Goal: Task Accomplishment & Management: Use online tool/utility

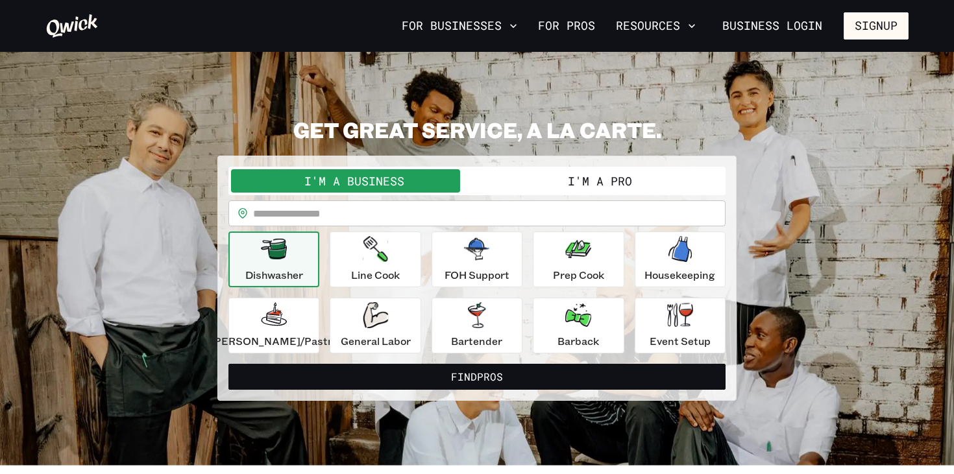
click at [546, 183] on button "I'm a Pro" at bounding box center [600, 180] width 246 height 23
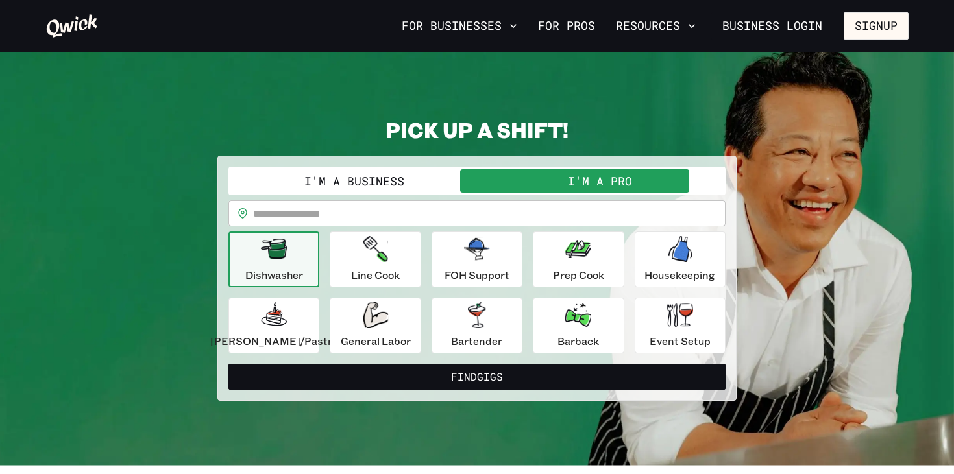
click at [282, 267] on p "Dishwasher" at bounding box center [274, 275] width 58 height 16
click at [337, 212] on input "text" at bounding box center [489, 214] width 472 height 26
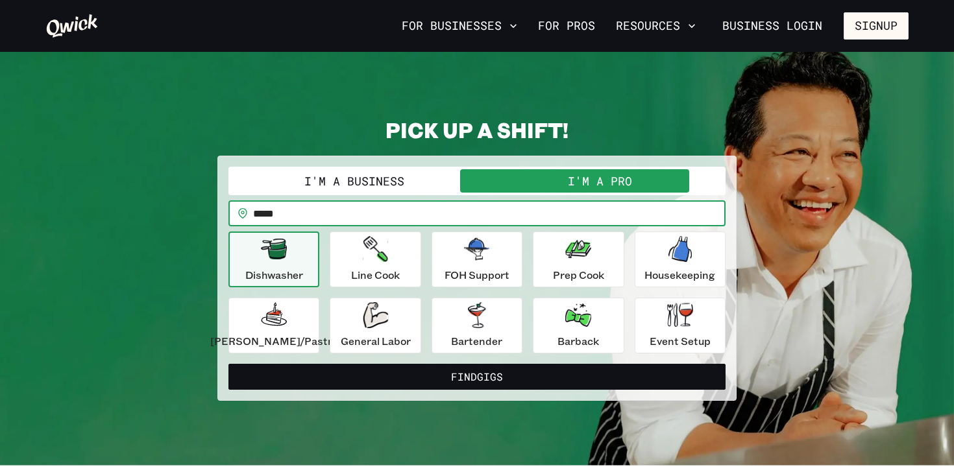
type input "*****"
click at [228, 364] on button "Find Gigs" at bounding box center [476, 377] width 497 height 26
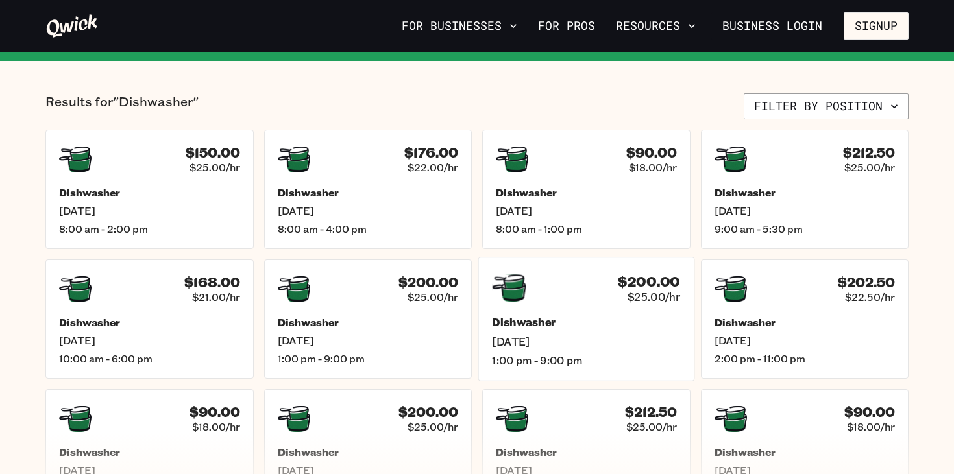
scroll to position [289, 0]
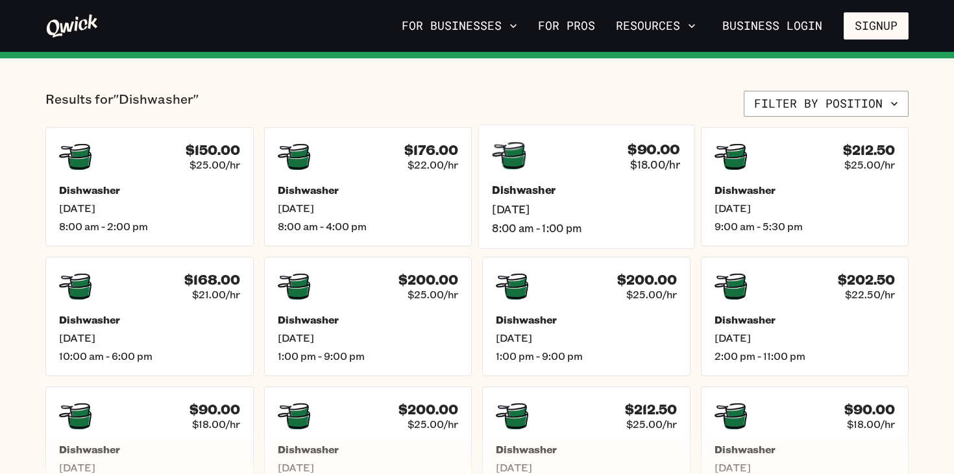
click at [561, 204] on span "[DATE]" at bounding box center [586, 209] width 188 height 14
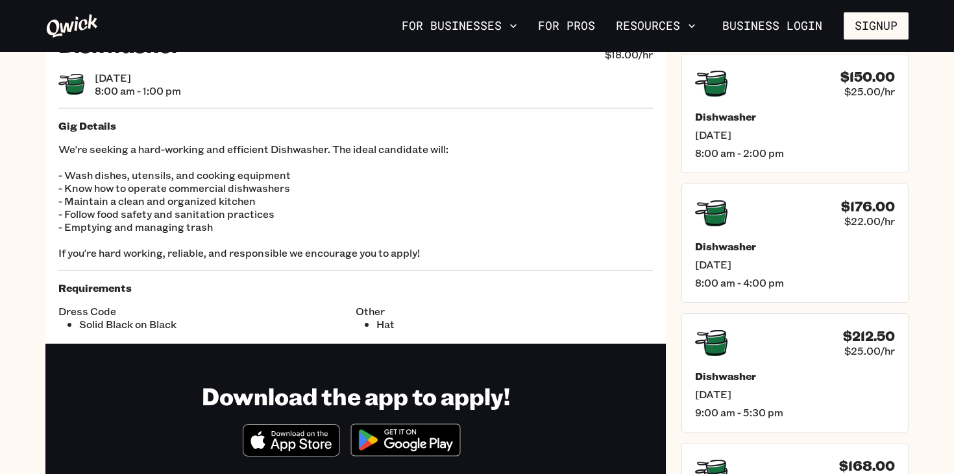
scroll to position [49, 0]
